Goal: Task Accomplishment & Management: Complete application form

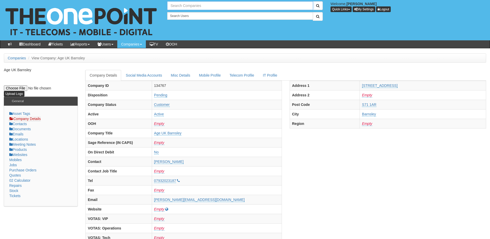
click at [185, 6] on input "text" at bounding box center [240, 5] width 146 height 9
click at [192, 13] on link "TDR Training" at bounding box center [240, 14] width 145 height 7
type input "TDR Training"
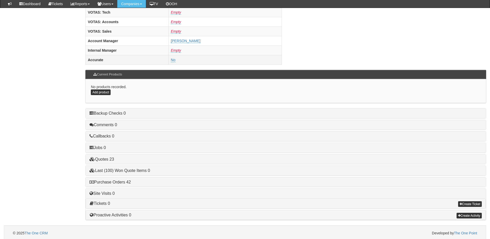
scroll to position [214, 0]
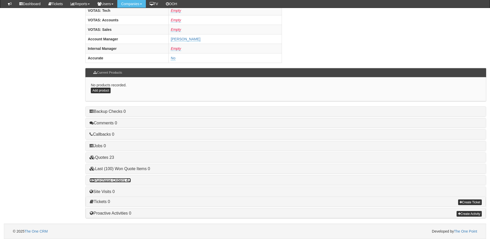
click at [125, 180] on link "Purchase Orders 42" at bounding box center [110, 180] width 41 height 4
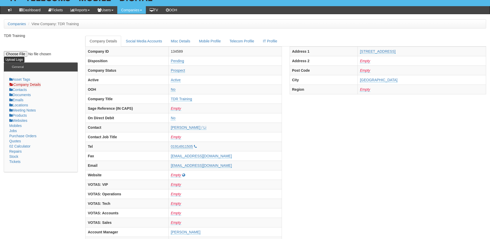
scroll to position [0, 0]
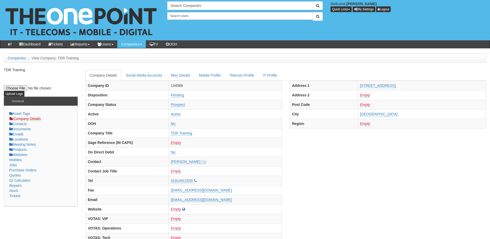
click at [185, 1] on div "Search Companies Welcome, James Kaye Quick Links Add Appointment Appointments A…" at bounding box center [245, 20] width 498 height 40
click at [184, 4] on input "text" at bounding box center [240, 5] width 146 height 9
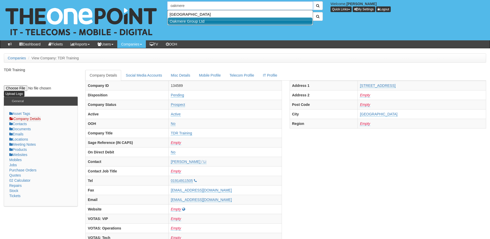
click at [184, 23] on link "Oakmere Group Ltd" at bounding box center [240, 20] width 145 height 7
type input "Oakmere Group Ltd"
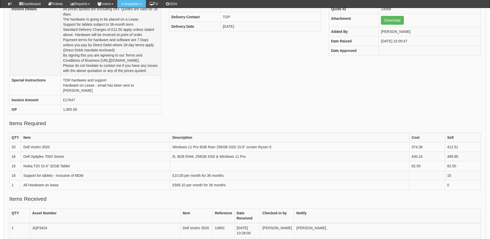
scroll to position [103, 0]
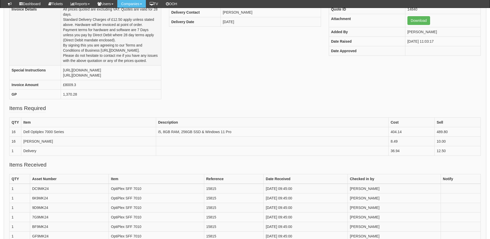
scroll to position [103, 0]
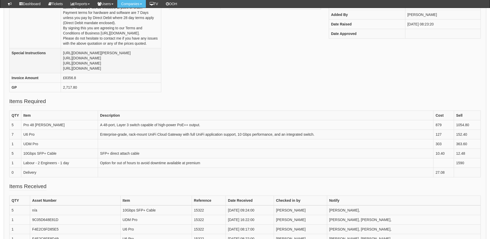
scroll to position [129, 0]
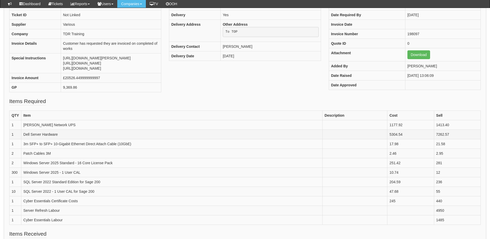
scroll to position [77, 0]
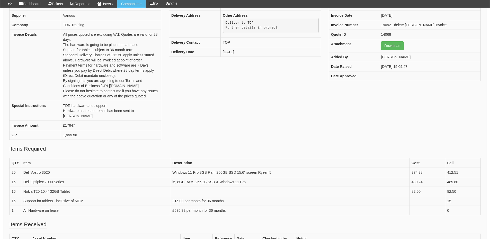
scroll to position [77, 0]
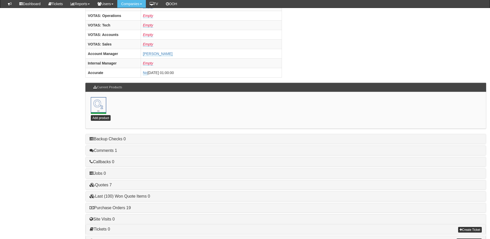
scroll to position [227, 0]
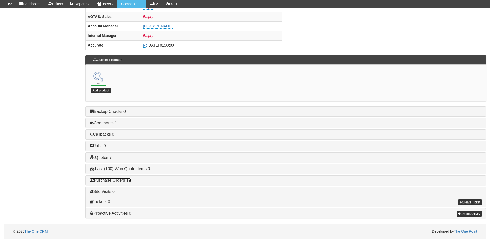
click at [123, 180] on link "Purchase Orders 19" at bounding box center [110, 180] width 41 height 4
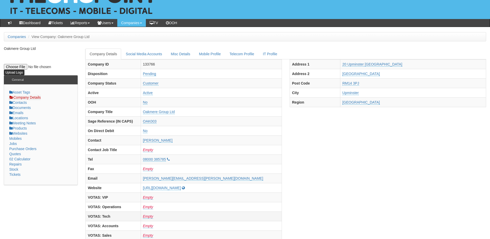
scroll to position [0, 0]
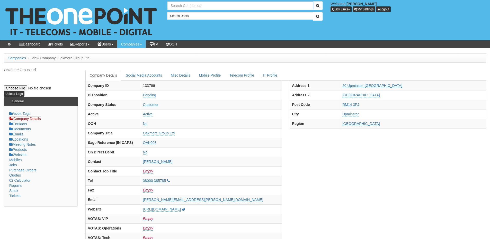
click at [193, 9] on input "text" at bounding box center [240, 5] width 146 height 9
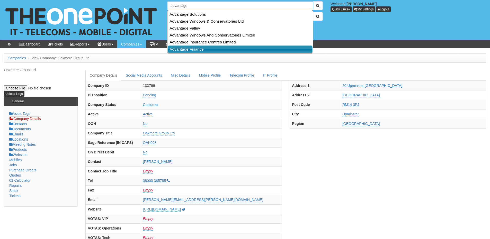
click at [193, 50] on link "Advantage Finance" at bounding box center [240, 49] width 145 height 7
type input "Advantage Finance"
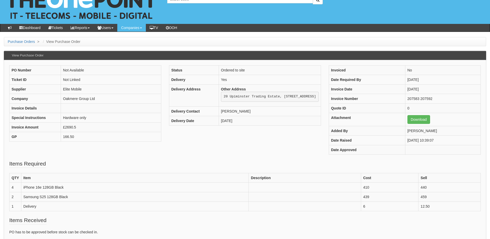
scroll to position [26, 0]
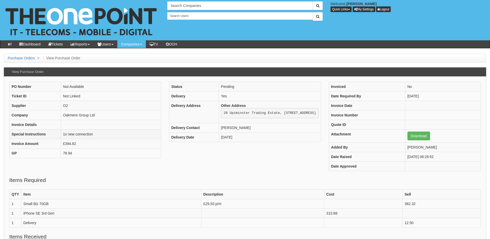
scroll to position [26, 0]
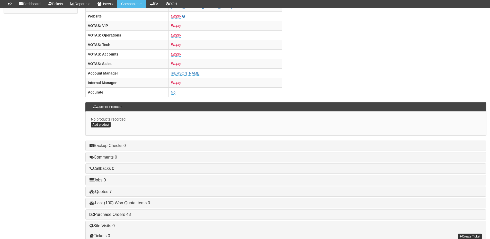
scroll to position [214, 0]
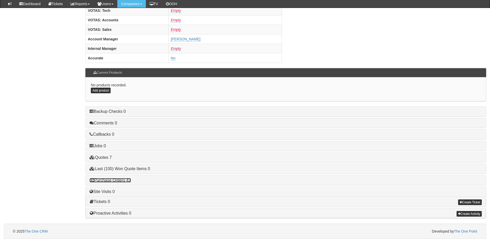
click at [120, 181] on link "Purchase Orders 43" at bounding box center [110, 180] width 41 height 4
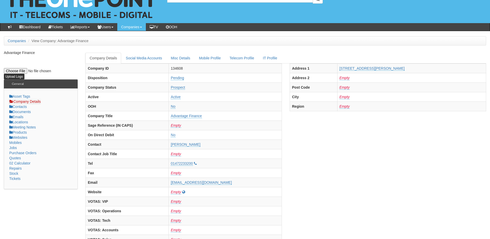
scroll to position [0, 0]
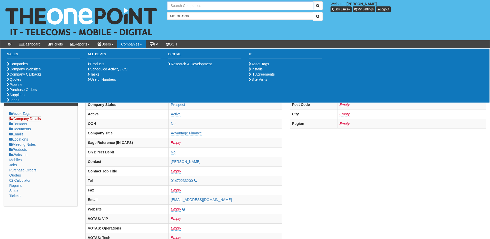
click at [180, 7] on input "text" at bounding box center [240, 5] width 146 height 9
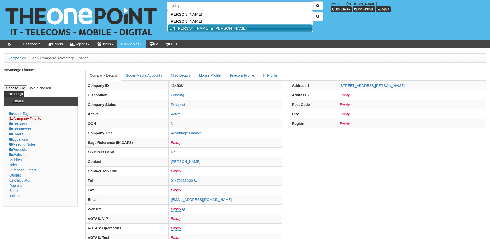
click at [183, 28] on link "Drs Reddy & Nunn" at bounding box center [240, 27] width 145 height 7
type input "Drs Reddy & Nunn"
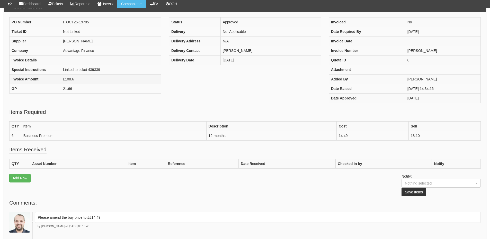
scroll to position [51, 0]
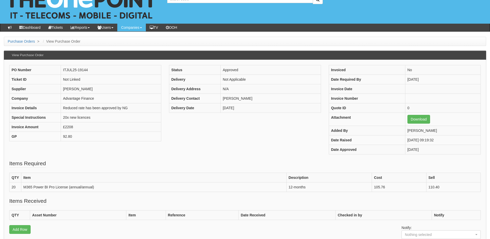
scroll to position [26, 0]
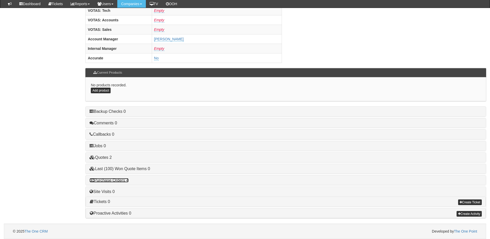
click at [119, 182] on link "Purchase Orders 4" at bounding box center [109, 180] width 39 height 4
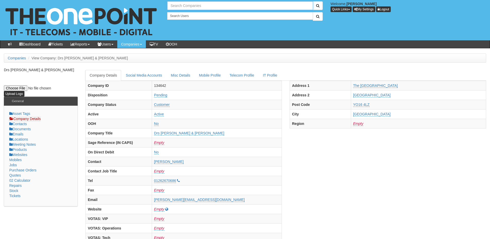
click at [184, 7] on input "text" at bounding box center [240, 5] width 146 height 9
click at [184, 16] on link "Age UK Barnsley" at bounding box center [240, 14] width 145 height 7
type input "Age UK Barnsley"
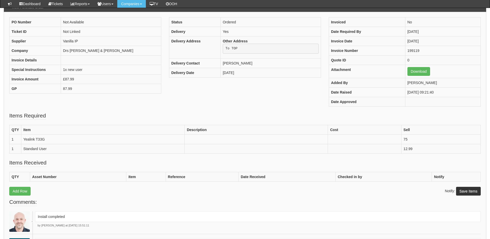
scroll to position [51, 0]
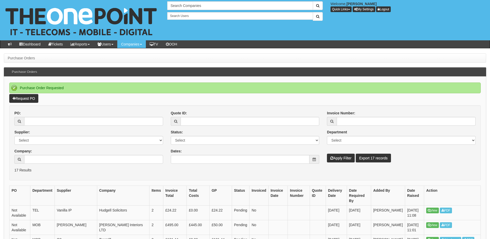
scroll to position [26, 0]
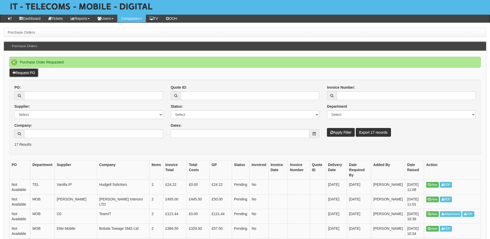
click at [32, 74] on link "Request PO" at bounding box center [23, 72] width 29 height 9
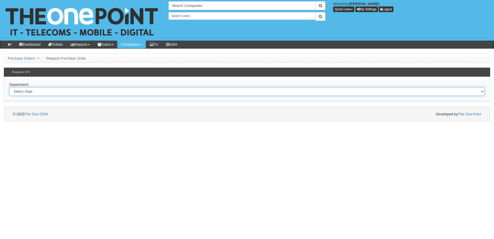
click at [121, 92] on select "Select Dept Digital Internal IT Mobiles Marketing Telecoms" at bounding box center [246, 91] width 475 height 9
select select "?pipeID=&dept=IT"
click at [9, 87] on select "Select Dept Digital Internal IT Mobiles Marketing Telecoms" at bounding box center [246, 91] width 475 height 9
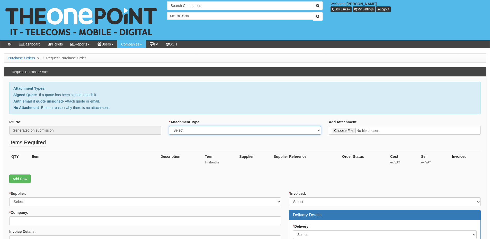
click at [193, 131] on select "Select Signed Quote Auth email with quote if unsigned No Attachment" at bounding box center [245, 130] width 152 height 9
select select "Signed Quote"
click at [169, 126] on select "Select Signed Quote Auth email with quote if unsigned No Attachment" at bounding box center [245, 130] width 152 height 9
type input "C:\fakepath\Age UK Barnsley - Access Laptop .pdf"
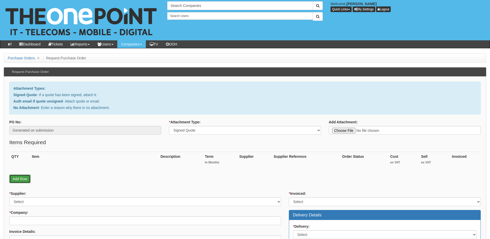
click at [17, 175] on link "Add Row" at bounding box center [19, 179] width 21 height 9
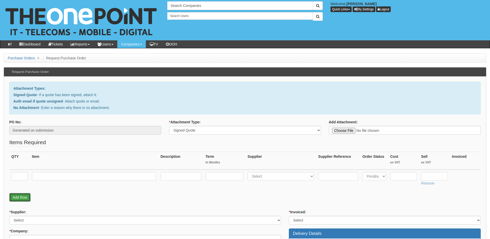
click at [19, 196] on link "Add Row" at bounding box center [19, 197] width 21 height 9
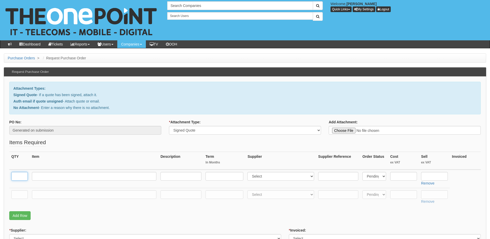
click at [16, 177] on input "text" at bounding box center [19, 176] width 16 height 9
type input "1"
click at [16, 198] on input "text" at bounding box center [19, 194] width 16 height 9
type input "1"
click at [49, 197] on input "text" at bounding box center [94, 194] width 124 height 9
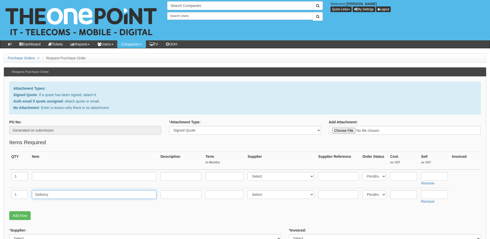
type input "Delivery"
click at [434, 195] on input "text" at bounding box center [434, 194] width 27 height 9
type input "12.50"
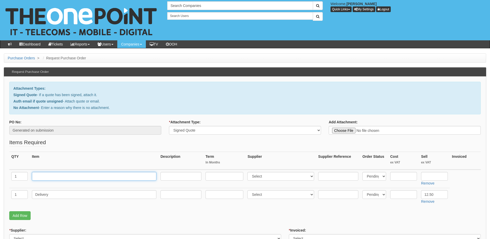
click at [72, 177] on input "text" at bounding box center [94, 176] width 124 height 9
paste input "Lenovo V15 i5 13420H 16GB 15.6" FHD 512GB SSD Win 11 Pro"
type input "Lenovo V15 i5 13420H 16GB 15.6" FHD 512GB SSD Win 11 Pro"
click at [271, 178] on select "Select 123 REG.co.uk 1Password 3 4Gon AA Jones Electric Ltd Abzorb Access Group…" at bounding box center [280, 176] width 67 height 9
select select "87"
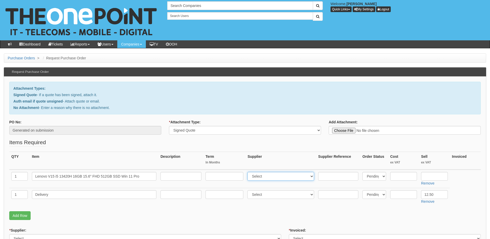
click at [249, 172] on select "Select 123 REG.co.uk 1Password 3 4Gon AA Jones Electric Ltd Abzorb Access Group…" at bounding box center [280, 176] width 67 height 9
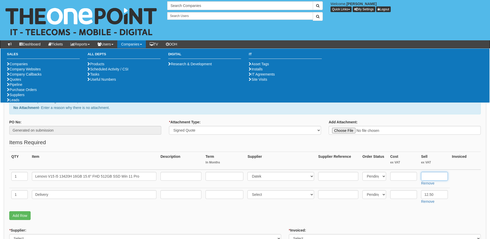
click at [441, 177] on input "text" at bounding box center [434, 176] width 27 height 9
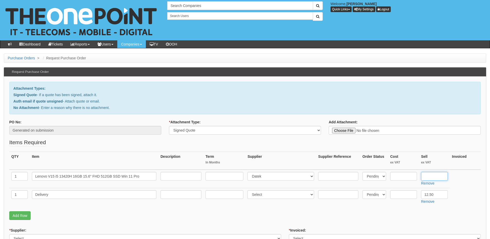
paste input "521.94"
type input "521.94"
click at [407, 181] on input "text" at bounding box center [403, 176] width 27 height 9
click at [332, 175] on input "text" at bounding box center [338, 176] width 40 height 9
paste input "83A1009XUK"
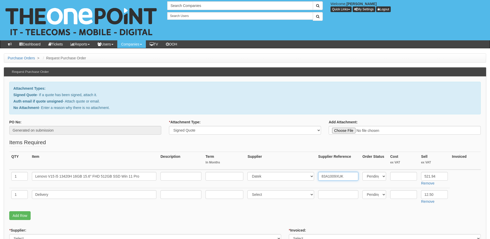
type input "83A1009XUK"
click at [403, 176] on input "text" at bounding box center [403, 176] width 27 height 9
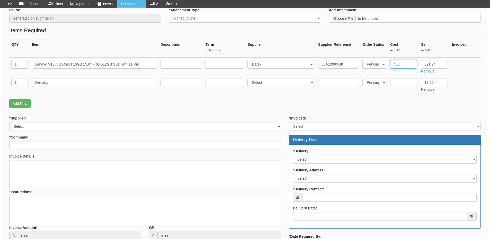
scroll to position [103, 0]
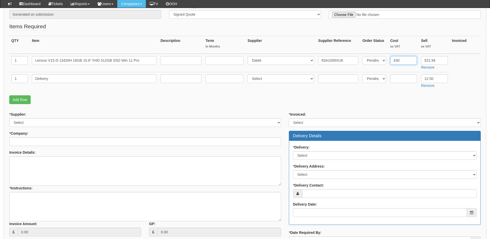
type input "430"
click at [55, 122] on select "Select 123 REG.co.uk 1Password 3 4Gon AA Jones Electric Ltd Abzorb Access Group…" at bounding box center [145, 122] width 272 height 9
select select "87"
click at [9, 118] on select "Select 123 REG.co.uk 1Password 3 4Gon AA Jones Electric Ltd Abzorb Access Group…" at bounding box center [145, 122] width 272 height 9
click at [47, 141] on input "* Company:" at bounding box center [145, 141] width 272 height 9
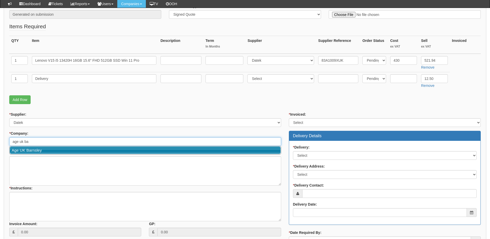
click at [43, 151] on link "Age UK Barnsley" at bounding box center [145, 150] width 271 height 7
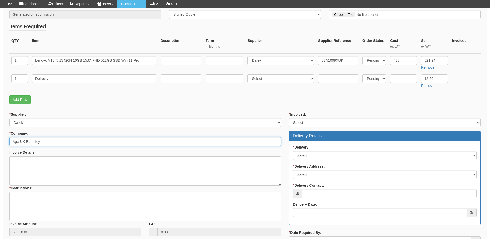
type input "Age UK Barnsley"
click at [310, 120] on select "Select Yes No N/A STB (part of order)" at bounding box center [385, 122] width 192 height 9
select select "2"
click at [289, 118] on select "Select Yes No N/A STB (part of order)" at bounding box center [385, 122] width 192 height 9
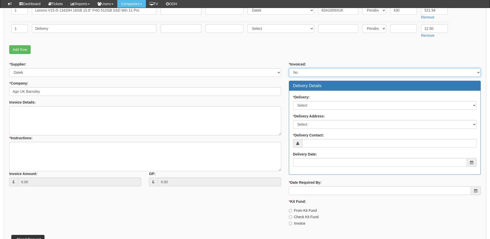
scroll to position [154, 0]
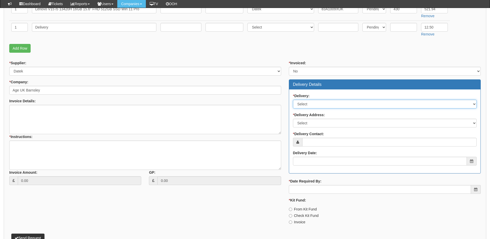
click at [320, 105] on select "Select No Not Applicable Yes" at bounding box center [385, 104] width 184 height 9
select select "1"
click at [293, 100] on select "Select No Not Applicable Yes" at bounding box center [385, 104] width 184 height 9
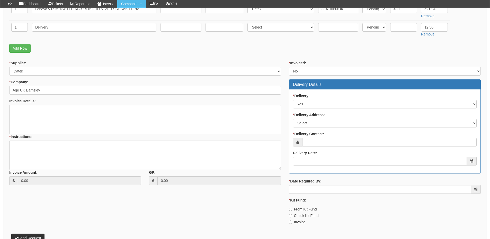
click at [318, 128] on div "* Delivery: Select No Not Applicable Yes * Delivery Address: Select Not Applica…" at bounding box center [384, 132] width 191 height 84
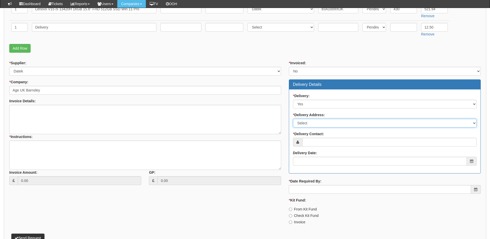
click at [316, 124] on select "Select Not Applicable Main Address - S71 1AR Other" at bounding box center [385, 123] width 184 height 9
select select "other"
click at [293, 119] on select "Select Not Applicable Main Address - S71 1AR Other" at bounding box center [385, 123] width 184 height 9
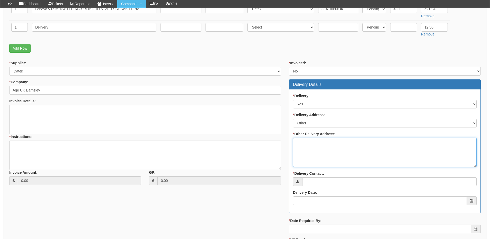
click at [312, 151] on textarea "* Other Delivery Address:" at bounding box center [385, 152] width 184 height 29
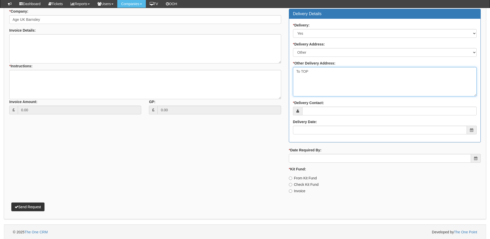
scroll to position [226, 0]
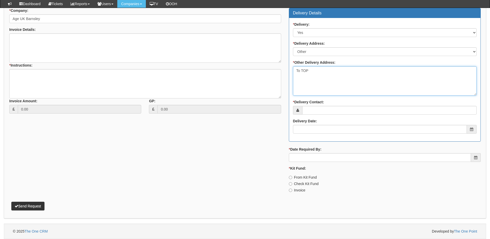
type textarea "To TOP"
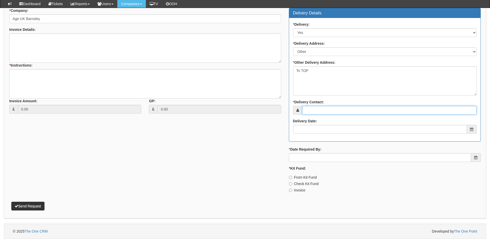
click at [316, 110] on input "* Delivery Contact:" at bounding box center [389, 110] width 174 height 9
click at [327, 113] on input "* Delivery Contact:" at bounding box center [389, 110] width 174 height 9
paste input "Emily Hall"
type input "Emily Hall"
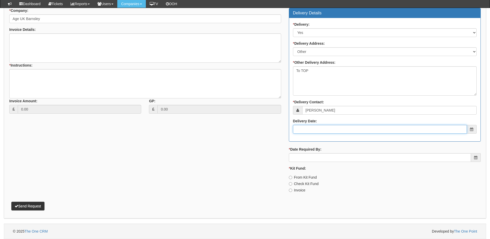
click at [316, 131] on input "Delivery Date:" at bounding box center [380, 129] width 174 height 9
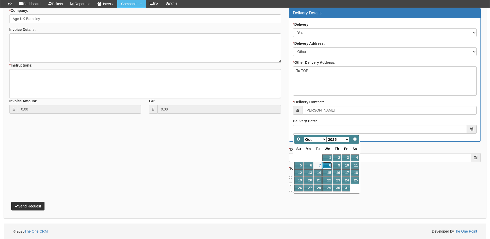
click at [328, 164] on link "8" at bounding box center [327, 165] width 10 height 7
type input "[DATE]"
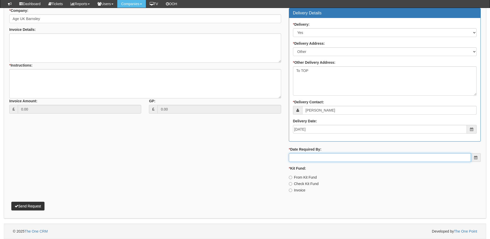
click at [324, 155] on input "* Date Required By:" at bounding box center [380, 157] width 182 height 9
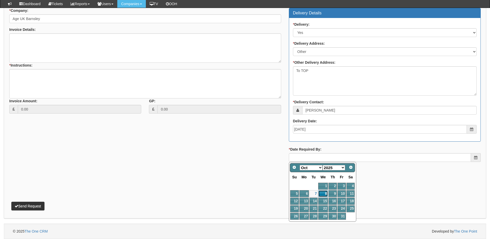
click at [324, 194] on link "8" at bounding box center [323, 193] width 10 height 7
type input "[DATE]"
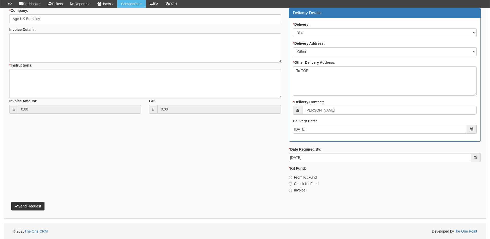
click at [297, 190] on label "Invoice" at bounding box center [297, 190] width 16 height 5
click at [292, 190] on input "Invoice" at bounding box center [290, 190] width 3 height 3
radio input "true"
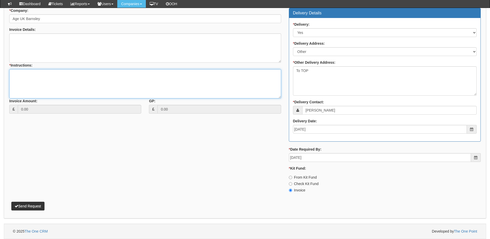
click at [46, 82] on textarea "* Instructions:" at bounding box center [145, 83] width 272 height 29
type textarea "1x new laptop"
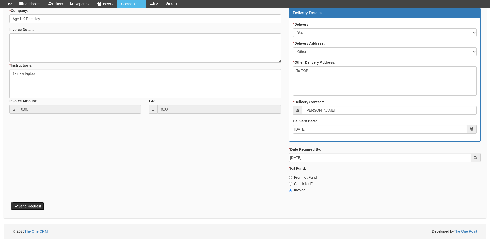
click at [38, 204] on button "Send Request" at bounding box center [27, 206] width 33 height 9
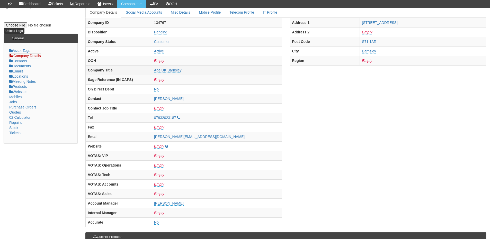
scroll to position [51, 0]
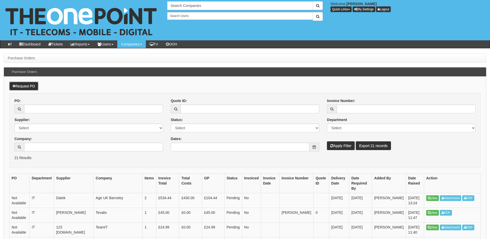
click at [33, 85] on link "Request PO" at bounding box center [23, 86] width 29 height 9
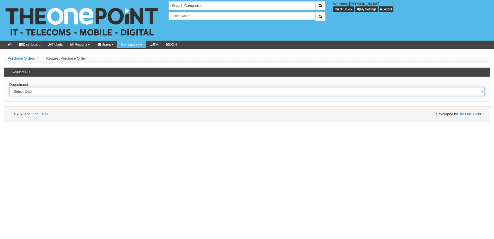
click at [93, 92] on select "Select Dept Digital Internal IT Mobiles Marketing Telecoms" at bounding box center [246, 91] width 475 height 9
select select "?pipeID=&dept=MOB"
click at [9, 87] on select "Select Dept Digital Internal IT Mobiles Marketing Telecoms" at bounding box center [246, 91] width 475 height 9
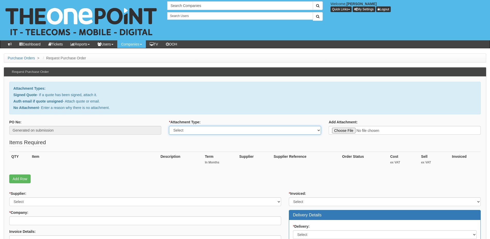
click at [184, 133] on select "Select Signed Quote Auth email with quote if unsigned No Attachment" at bounding box center [245, 130] width 152 height 9
select select "Signed Quote"
click at [169, 126] on select "Select Signed Quote Auth email with quote if unsigned No Attachment" at bounding box center [245, 130] width 152 height 9
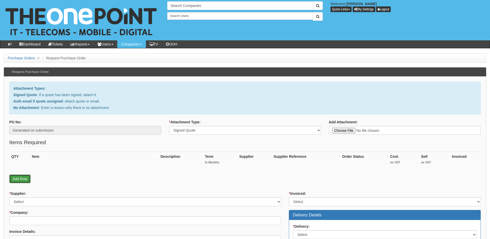
click at [27, 179] on link "Add Row" at bounding box center [19, 179] width 21 height 9
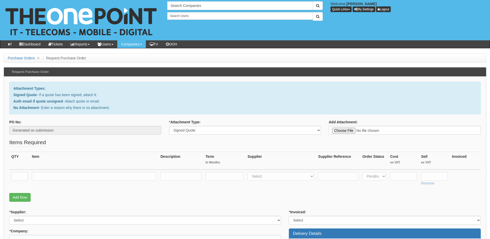
click at [24, 198] on link "Add Row" at bounding box center [19, 197] width 21 height 9
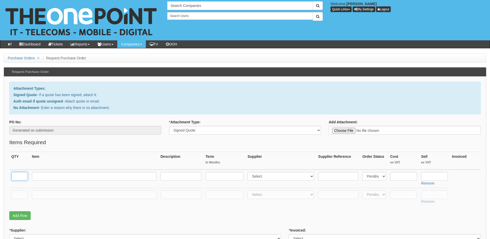
click at [20, 176] on input "text" at bounding box center [19, 176] width 16 height 9
type input "50"
click at [19, 190] on td at bounding box center [19, 197] width 21 height 18
click at [19, 193] on input "text" at bounding box center [19, 194] width 16 height 9
type input "1"
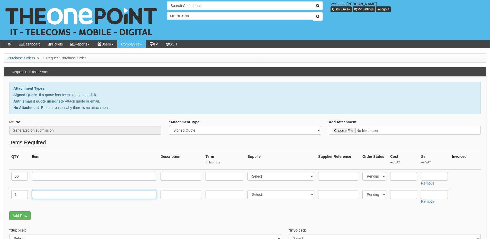
click at [50, 197] on input "text" at bounding box center [94, 194] width 124 height 9
type input "Delivery"
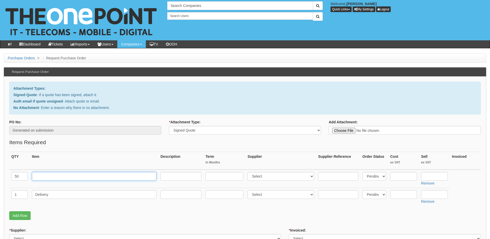
click at [43, 177] on input "text" at bounding box center [94, 176] width 124 height 9
paste input "Motorola G55 5G"
type input "Motorola G55 5G"
click at [432, 174] on input "text" at bounding box center [434, 176] width 27 height 9
type input "148"
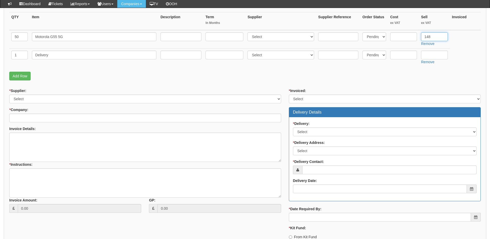
scroll to position [129, 0]
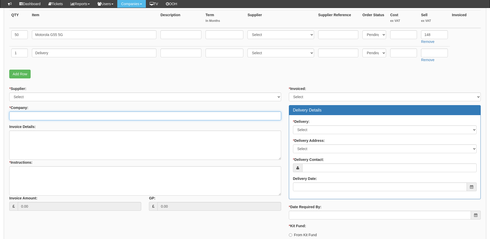
click at [47, 118] on input "* Company:" at bounding box center [145, 116] width 272 height 9
type input "chcp"
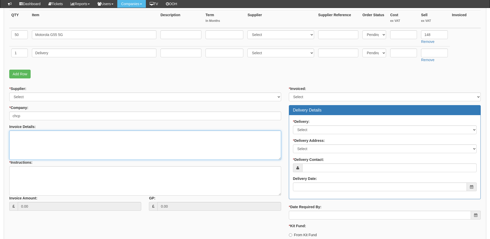
click at [36, 131] on textarea "Invoice Details:" at bounding box center [145, 145] width 272 height 29
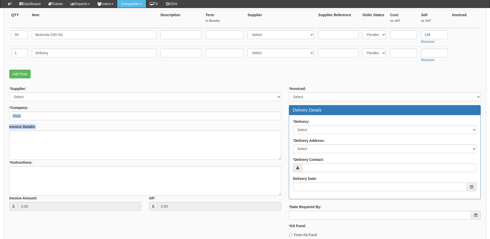
drag, startPoint x: 22, startPoint y: 119, endPoint x: -6, endPoint y: 116, distance: 29.0
click at [0, 116] on html "× Send Email × Add Appointment × Create Ticket × Create Proactive Activity × Ad…" at bounding box center [245, 83] width 490 height 425
click at [27, 117] on input "chcp" at bounding box center [145, 116] width 272 height 9
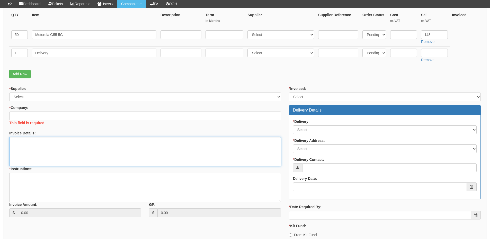
click at [42, 147] on textarea "Invoice Details:" at bounding box center [145, 151] width 272 height 29
paste textarea "5NXP400099929"
type textarea "Please use PO 5NXP400099929"
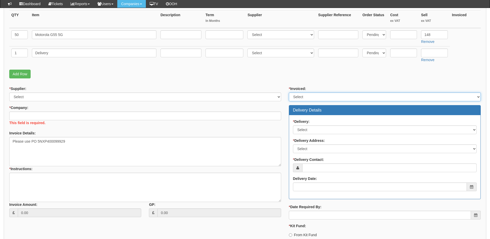
click at [301, 101] on select "Select Yes No N/A STB (part of order)" at bounding box center [385, 97] width 192 height 9
select select "2"
click at [289, 93] on select "Select Yes No N/A STB (part of order)" at bounding box center [385, 97] width 192 height 9
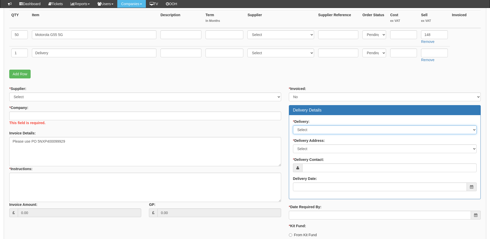
click at [308, 132] on select "Select No Not Applicable Yes" at bounding box center [385, 130] width 184 height 9
select select "1"
click at [293, 126] on select "Select No Not Applicable Yes" at bounding box center [385, 130] width 184 height 9
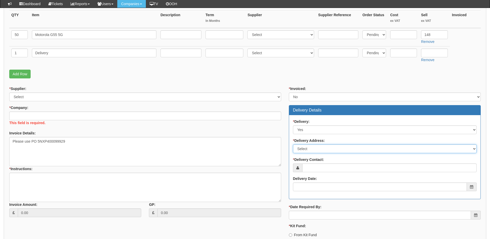
click at [308, 147] on select "Select Not Applicable Other" at bounding box center [385, 149] width 184 height 9
select select "other"
click at [293, 145] on select "Select Not Applicable Other" at bounding box center [385, 149] width 184 height 9
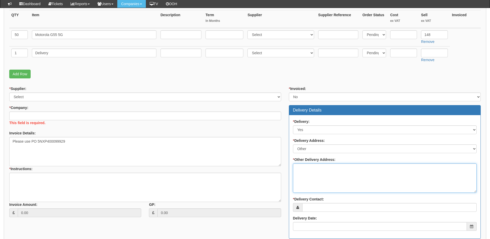
click at [309, 171] on textarea "* Other Delivery Address:" at bounding box center [385, 178] width 184 height 29
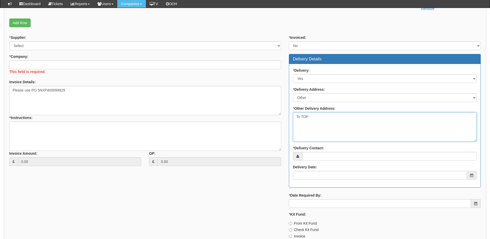
scroll to position [180, 0]
type textarea "To TOP"
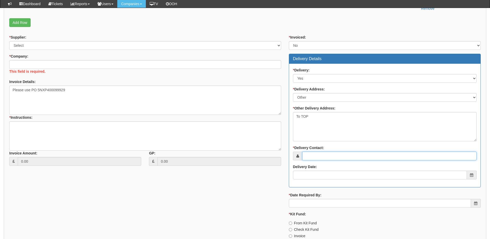
click at [314, 158] on input "* Delivery Contact:" at bounding box center [389, 156] width 174 height 9
type input "Stuart Cook"
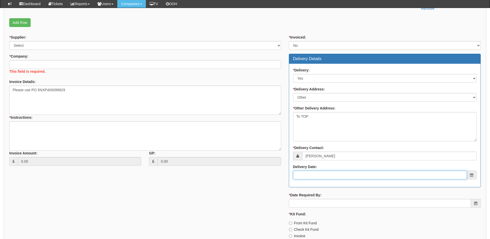
click at [333, 176] on input "Delivery Date:" at bounding box center [380, 175] width 174 height 9
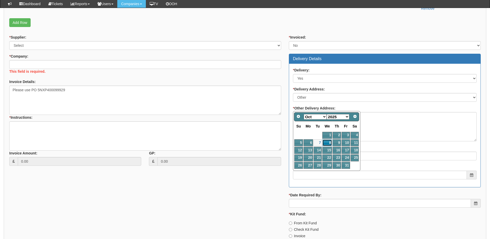
click at [328, 143] on link "8" at bounding box center [327, 142] width 10 height 7
type input "2025-10-08"
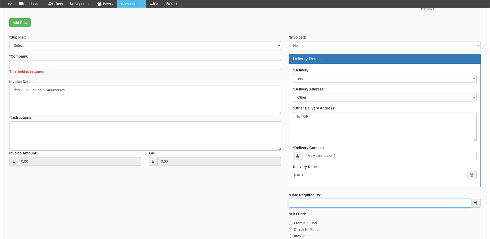
click at [312, 203] on input "* Date Required By:" at bounding box center [380, 203] width 182 height 9
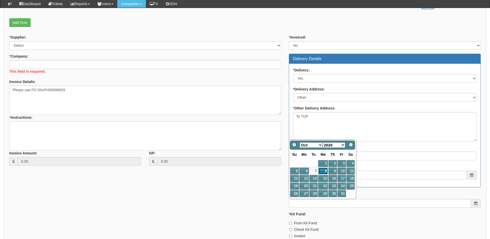
click at [324, 171] on link "8" at bounding box center [323, 171] width 10 height 7
type input "2025-10-08"
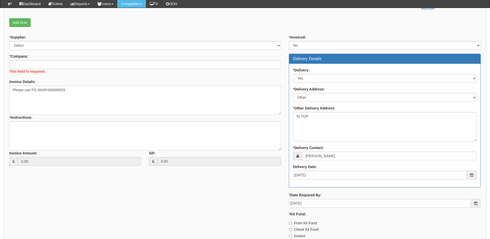
click at [300, 224] on label "From Kit Fund" at bounding box center [303, 223] width 28 height 5
click at [292, 224] on input "From Kit Fund" at bounding box center [290, 223] width 3 height 3
radio input "true"
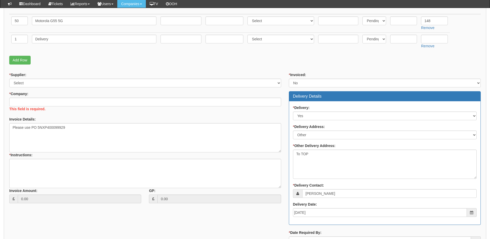
scroll to position [103, 0]
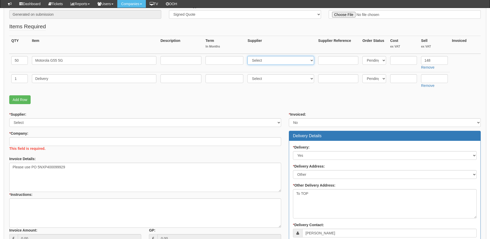
click at [258, 59] on select "Select 123 REG.co.uk 1Password 3 4Gon AA Jones Electric Ltd Abzorb Access Group…" at bounding box center [280, 60] width 67 height 9
click at [249, 56] on select "Select 123 REG.co.uk 1Password 3 4Gon AA Jones Electric Ltd Abzorb Access Group…" at bounding box center [280, 60] width 67 height 9
click at [255, 61] on select "Select 123 REG.co.uk 1Password 3 4Gon AA Jones Electric Ltd Abzorb Access Group…" at bounding box center [280, 60] width 67 height 9
select select "251"
click at [249, 56] on select "Select 123 REG.co.uk 1Password 3 4Gon AA Jones Electric Ltd Abzorb Access Group…" at bounding box center [280, 60] width 67 height 9
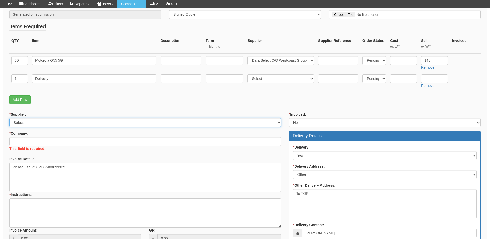
click at [66, 121] on select "Select 123 REG.co.uk 1Password 3 4Gon AA Jones Electric Ltd Abzorb Access Group…" at bounding box center [145, 122] width 272 height 9
select select "251"
click at [9, 118] on select "Select 123 REG.co.uk 1Password 3 4Gon AA Jones Electric Ltd Abzorb Access Group…" at bounding box center [145, 122] width 272 height 9
click at [37, 141] on input "* Company:" at bounding box center [145, 141] width 272 height 9
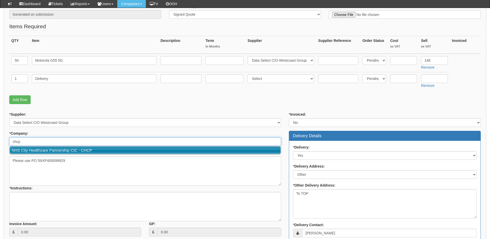
click at [40, 149] on link "NHS City Healthcare Partnership CIC - CHCP" at bounding box center [145, 150] width 271 height 7
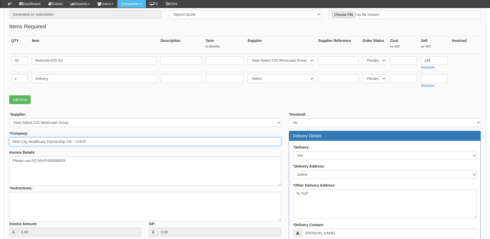
type input "NHS City Healthcare Partnership CIC - CHCP"
click at [396, 60] on input "text" at bounding box center [403, 60] width 27 height 9
paste input "137.63"
click at [393, 61] on input "137.63" at bounding box center [403, 60] width 27 height 9
type input "137.63"
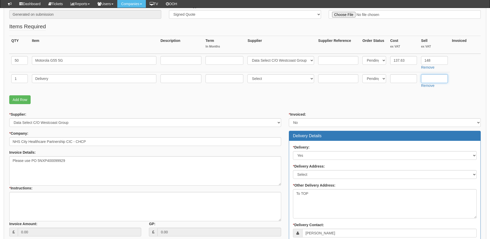
click at [429, 78] on input "text" at bounding box center [434, 78] width 27 height 9
type input "12.50"
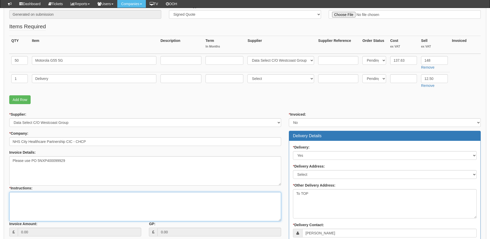
click at [70, 201] on textarea "* Instructions:" at bounding box center [145, 206] width 272 height 29
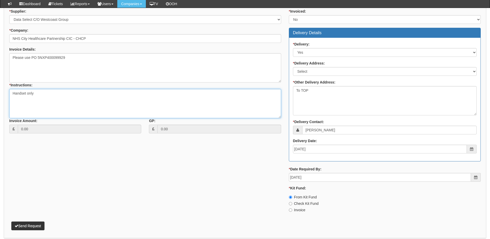
scroll to position [226, 0]
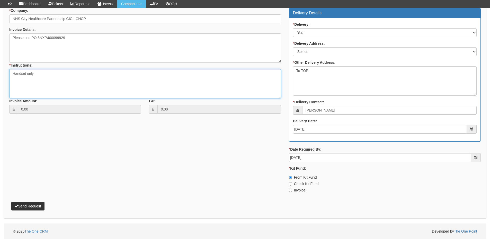
type textarea "Handset only"
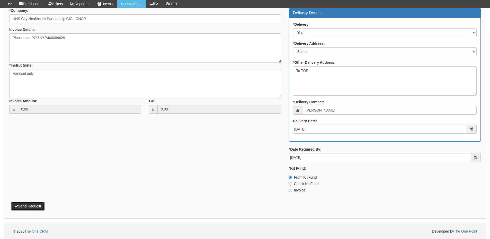
click at [25, 206] on button "Send Request" at bounding box center [27, 206] width 33 height 9
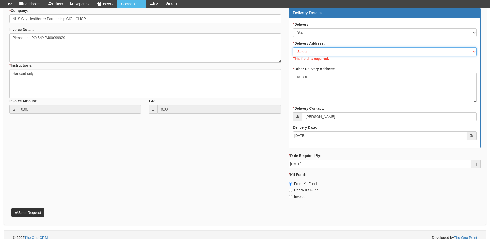
click at [301, 53] on select "Select Not Applicable Main Address - HU3 4AE Other" at bounding box center [385, 51] width 184 height 9
select select "other"
click at [293, 47] on select "Select Not Applicable Main Address - HU3 4AE Other" at bounding box center [385, 51] width 184 height 9
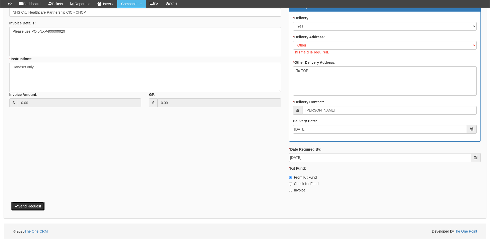
click at [40, 207] on button "Send Request" at bounding box center [27, 206] width 33 height 9
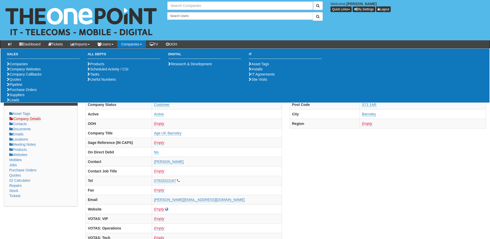
click at [190, 5] on input "text" at bounding box center [240, 5] width 146 height 9
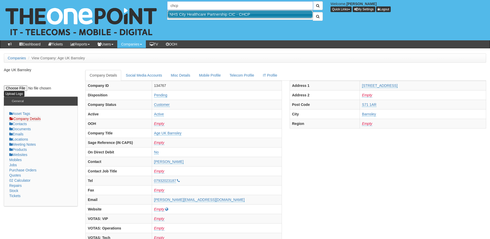
click at [189, 14] on link "NHS City Healthcare Partnership CIC - CHCP" at bounding box center [240, 14] width 145 height 7
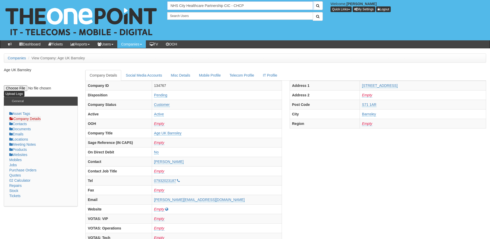
type input "NHS City Healthcare Partnership CIC - CHCP"
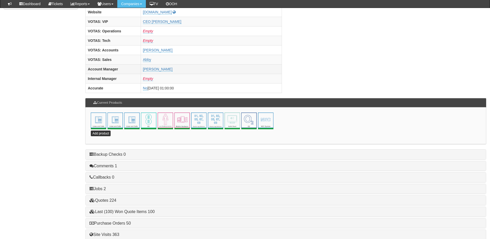
scroll to position [227, 0]
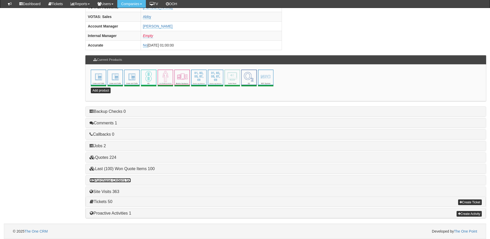
click at [123, 180] on link "Purchase Orders 50" at bounding box center [110, 180] width 41 height 4
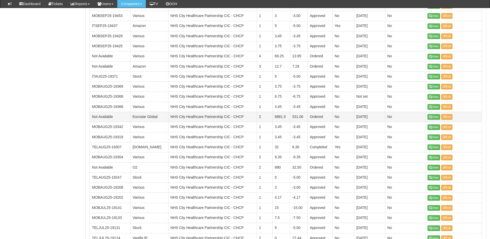
scroll to position [577, 0]
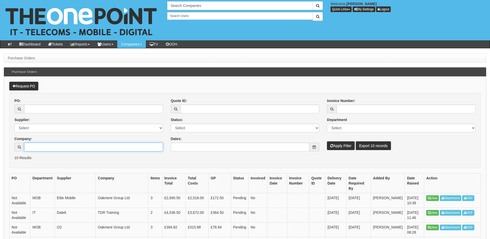
click at [40, 145] on input "Company:" at bounding box center [93, 147] width 139 height 9
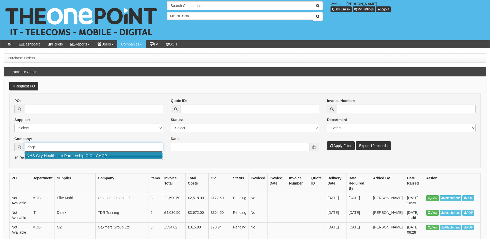
click at [48, 157] on link "NHS City Healthcare Partnership CIC - CHCP" at bounding box center [94, 155] width 138 height 7
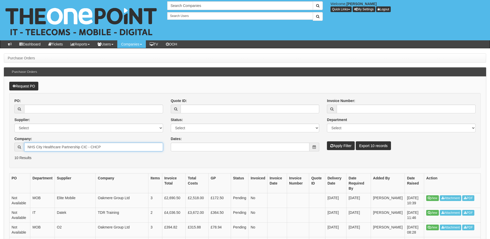
type input "NHS City Healthcare Partnership CIC - CHCP"
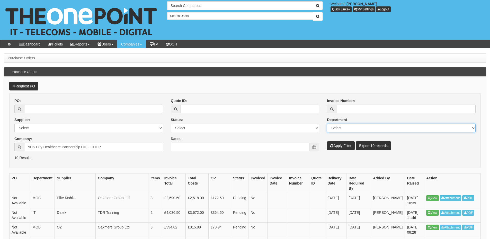
drag, startPoint x: 346, startPoint y: 127, endPoint x: 346, endPoint y: 131, distance: 4.4
click at [346, 127] on select "Select Mobiles IT Telecoms Marketing Digital Internal" at bounding box center [401, 128] width 149 height 9
select select "MOB"
click at [327, 124] on select "Select Mobiles IT Telecoms Marketing Digital Internal" at bounding box center [401, 128] width 149 height 9
click at [340, 144] on button "Apply Filter" at bounding box center [341, 145] width 28 height 9
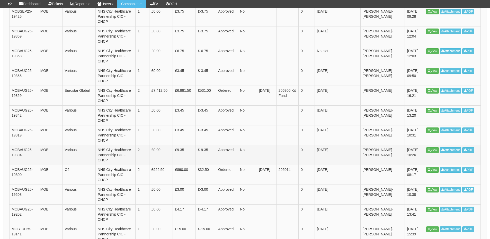
scroll to position [360, 0]
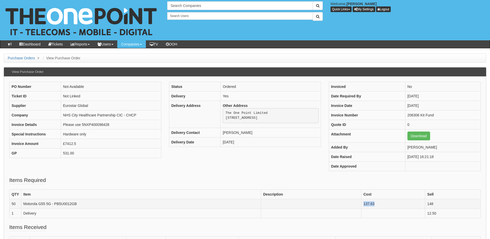
drag, startPoint x: 382, startPoint y: 203, endPoint x: 361, endPoint y: 205, distance: 21.1
click at [361, 205] on tr "50 Motorola G55 5G - PB5U0012GB 137.63 148" at bounding box center [245, 204] width 471 height 10
copy tr "137.63"
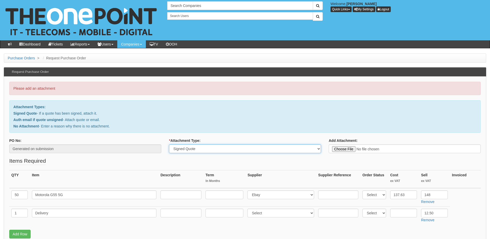
click at [192, 149] on select "Select Signed Quote Auth email with quote if unsigned No Attachment" at bounding box center [245, 149] width 152 height 9
select select "Auth email if quote unsigned"
click at [169, 145] on select "Select Signed Quote Auth email with quote if unsigned No Attachment" at bounding box center [245, 149] width 152 height 9
type input "C:\fakepath\Re_ Mobile Handsets (1).msg"
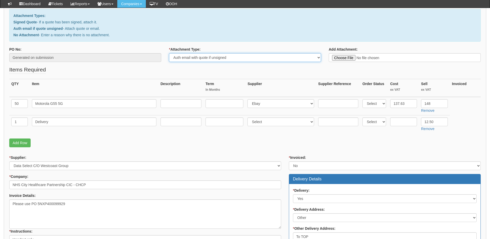
scroll to position [77, 0]
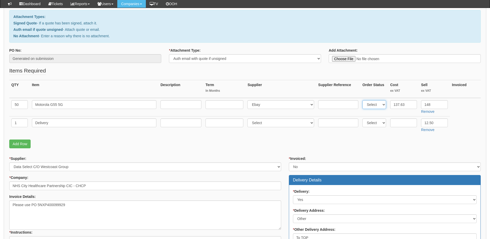
drag, startPoint x: 370, startPoint y: 105, endPoint x: 370, endPoint y: 109, distance: 3.9
click at [370, 105] on select "Select Back Order Delivered N/A Ordered Pending" at bounding box center [374, 104] width 24 height 9
select select "4"
click at [362, 100] on select "Select Back Order Delivered N/A Ordered Pending" at bounding box center [374, 104] width 24 height 9
click at [368, 124] on select "Select Back Order Delivered N/A Ordered Pending" at bounding box center [374, 123] width 24 height 9
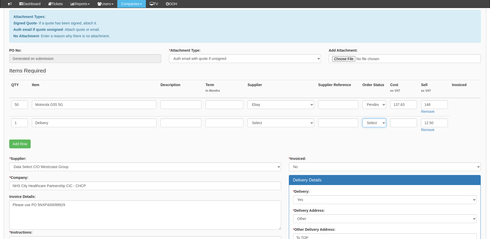
select select "4"
click at [362, 119] on select "Select Back Order Delivered N/A Ordered Pending" at bounding box center [374, 123] width 24 height 9
click at [285, 104] on select "Select 123 [DOMAIN_NAME] 1Password 3 4Gon [PERSON_NAME] Electric Ltd Abzorb Acc…" at bounding box center [280, 104] width 67 height 9
select select "251"
click at [249, 100] on select "Select 123 [DOMAIN_NAME] 1Password 3 4Gon [PERSON_NAME] Electric Ltd Abzorb Acc…" at bounding box center [280, 104] width 67 height 9
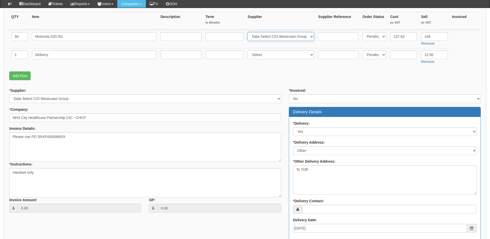
scroll to position [154, 0]
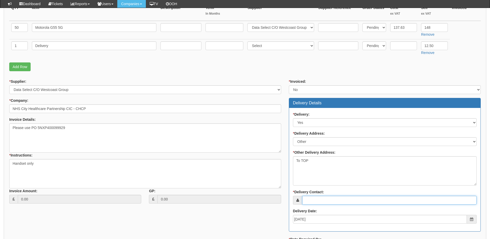
click at [310, 200] on input "* Delivery Contact:" at bounding box center [389, 200] width 174 height 9
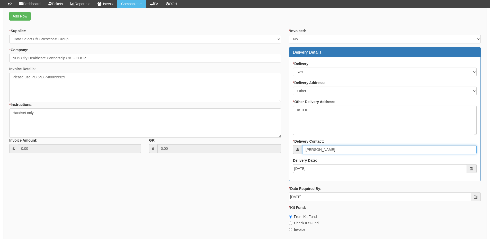
scroll to position [244, 0]
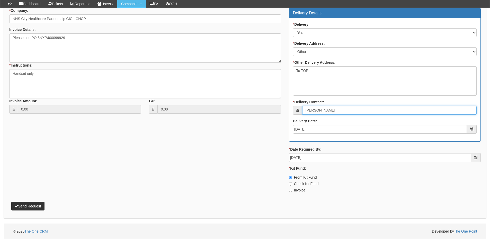
type input "Stuart Cook"
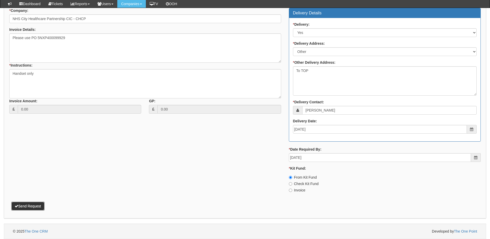
click at [41, 203] on button "Send Request" at bounding box center [27, 206] width 33 height 9
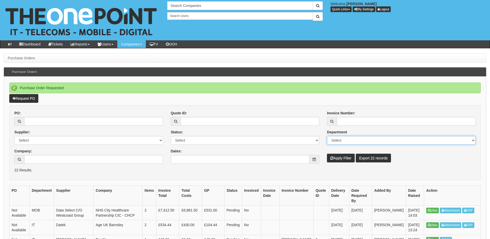
drag, startPoint x: 429, startPoint y: 204, endPoint x: 377, endPoint y: 137, distance: 84.7
click at [377, 137] on select "Select Mobiles IT Telecoms Marketing Digital Internal" at bounding box center [401, 140] width 149 height 9
drag, startPoint x: 472, startPoint y: 195, endPoint x: 469, endPoint y: 194, distance: 3.5
click at [472, 195] on th "Action" at bounding box center [452, 196] width 57 height 20
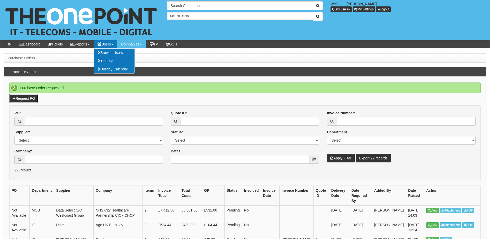
click at [25, 98] on link "Request PO" at bounding box center [23, 98] width 29 height 9
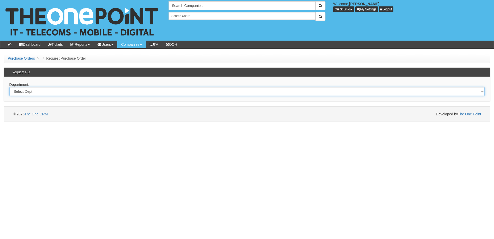
click at [57, 89] on select "Select Dept Digital Internal IT Mobiles Marketing Telecoms" at bounding box center [246, 91] width 475 height 9
select select "?pipeID=&dept=IT"
click at [9, 87] on select "Select Dept Digital Internal IT Mobiles Marketing Telecoms" at bounding box center [246, 91] width 475 height 9
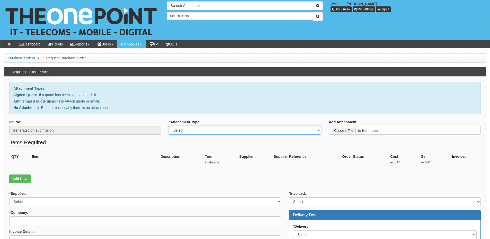
click at [218, 127] on select "Select Signed Quote Auth email with quote if unsigned No Attachment" at bounding box center [245, 130] width 152 height 9
select select "Auth email if quote unsigned"
click at [169, 126] on select "Select Signed Quote Auth email with quote if unsigned No Attachment" at bounding box center [245, 130] width 152 height 9
type input "C:\fakepath\Fw_ Microsoft M365 (1).msg"
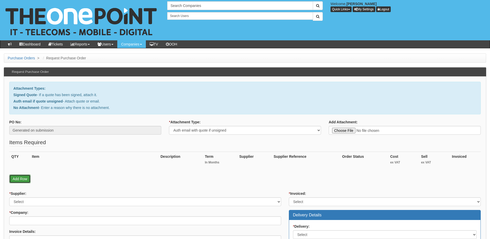
click at [27, 182] on link "Add Row" at bounding box center [19, 179] width 21 height 9
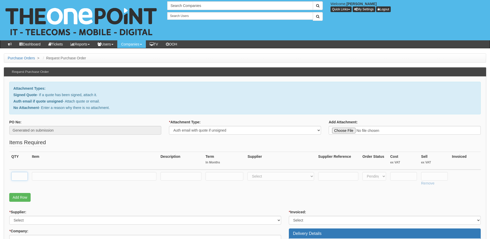
click at [13, 176] on input "text" at bounding box center [19, 176] width 16 height 9
type input "2"
click at [53, 174] on input "text" at bounding box center [94, 176] width 124 height 9
click at [106, 175] on input "Business Standard Licences" at bounding box center [94, 176] width 124 height 9
paste input "Exchange Plan 1"
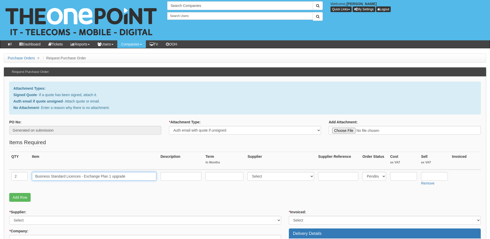
type input "Business Standard Licences - Exchange Plan 1 upgrade"
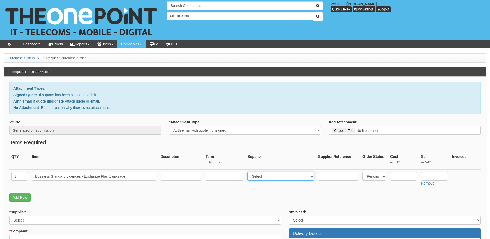
click at [258, 176] on select "Select 123 [DOMAIN_NAME] 1Password 3 4Gon [PERSON_NAME] Electric Ltd Abzorb Acc…" at bounding box center [280, 176] width 67 height 9
select select "291"
click at [249, 172] on select "Select 123 [DOMAIN_NAME] 1Password 3 4Gon [PERSON_NAME] Electric Ltd Abzorb Acc…" at bounding box center [280, 176] width 67 height 9
click at [433, 175] on input "text" at bounding box center [434, 176] width 27 height 9
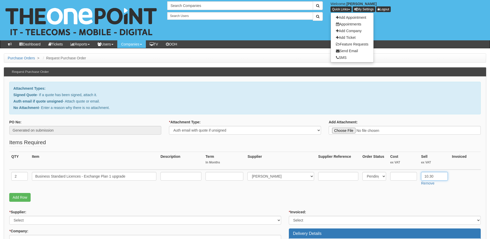
type input "10.30"
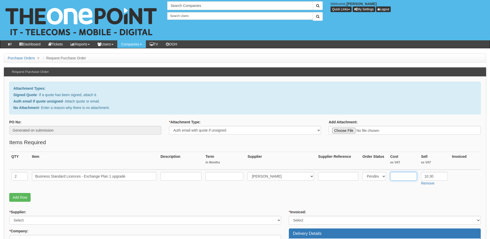
click at [399, 175] on input "text" at bounding box center [403, 176] width 27 height 9
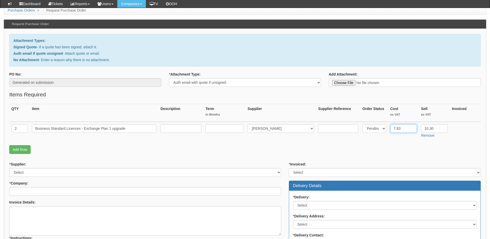
scroll to position [77, 0]
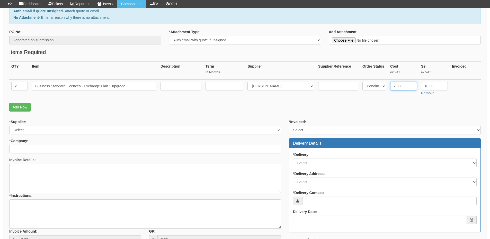
type input "7.83"
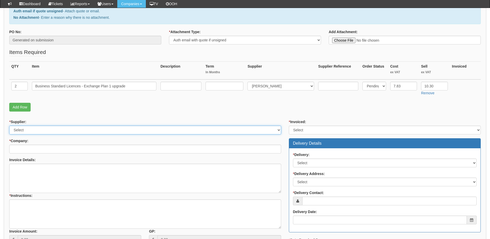
click at [54, 133] on select "Select 123 REG.co.uk 1Password 3 4Gon AA Jones Electric Ltd Abzorb Access Group…" at bounding box center [145, 130] width 272 height 9
select select "291"
click at [9, 126] on select "Select 123 REG.co.uk 1Password 3 4Gon AA Jones Electric Ltd Abzorb Access Group…" at bounding box center [145, 130] width 272 height 9
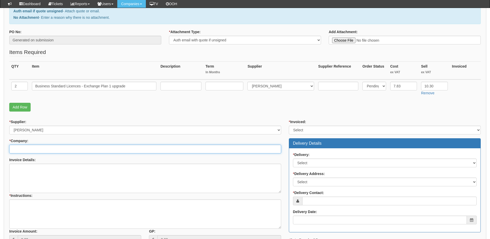
click at [32, 150] on input "* Company:" at bounding box center [145, 149] width 272 height 9
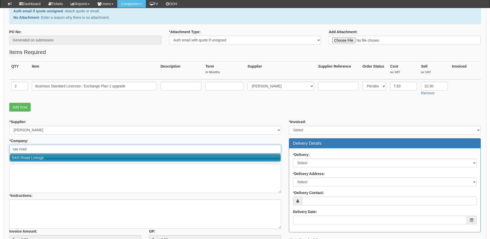
click at [32, 156] on link "SAS Road Linings" at bounding box center [145, 157] width 271 height 7
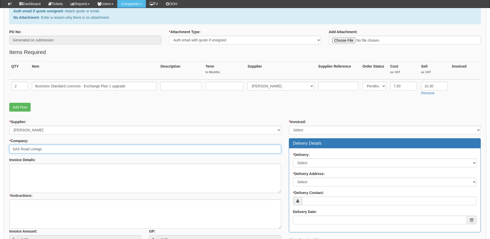
type input "SAS Road Linings"
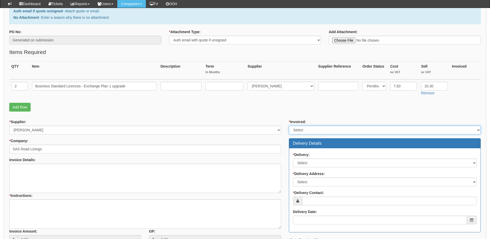
click at [301, 132] on select "Select Yes No N/A STB (part of order)" at bounding box center [385, 130] width 192 height 9
select select "2"
click at [289, 126] on select "Select Yes No N/A STB (part of order)" at bounding box center [385, 130] width 192 height 9
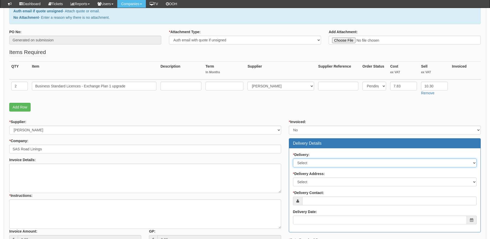
drag, startPoint x: 304, startPoint y: 160, endPoint x: 305, endPoint y: 167, distance: 7.2
click at [304, 160] on select "Select No Not Applicable Yes" at bounding box center [385, 163] width 184 height 9
select select "3"
click at [293, 159] on select "Select No Not Applicable Yes" at bounding box center [385, 163] width 184 height 9
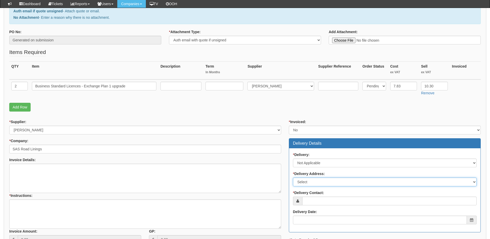
click at [309, 182] on select "Select Not Applicable Main Address - HU14 3QE Other" at bounding box center [385, 182] width 184 height 9
select select "N/A"
click at [293, 178] on select "Select Not Applicable Main Address - HU14 3QE Other" at bounding box center [385, 182] width 184 height 9
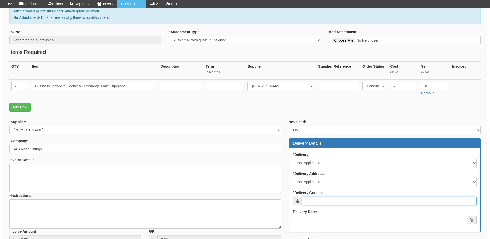
click at [319, 202] on input "* Delivery Contact:" at bounding box center [389, 201] width 174 height 9
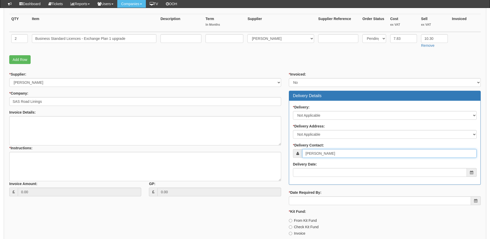
scroll to position [129, 0]
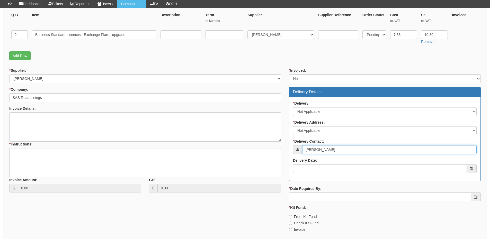
type input "[PERSON_NAME]"
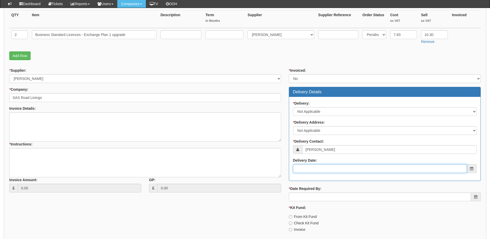
click at [327, 168] on input "Delivery Date:" at bounding box center [380, 168] width 174 height 9
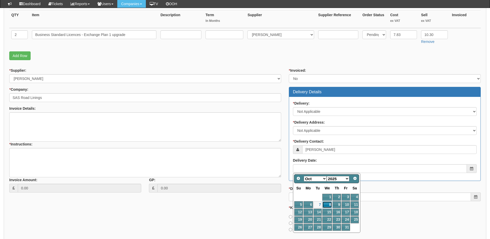
click at [327, 206] on link "8" at bounding box center [327, 204] width 10 height 7
type input "2025-10-08"
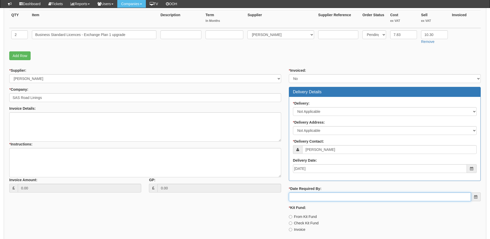
click at [330, 194] on input "* Date Required By:" at bounding box center [380, 197] width 182 height 9
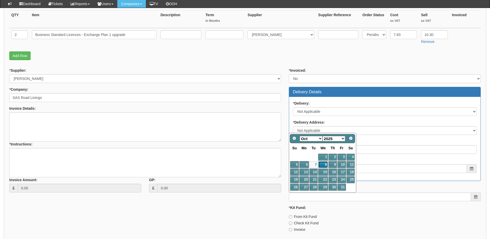
click at [324, 164] on link "8" at bounding box center [323, 164] width 10 height 7
type input "2025-10-08"
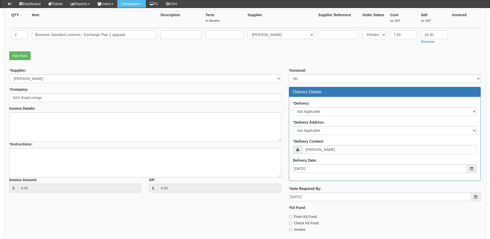
drag, startPoint x: 302, startPoint y: 231, endPoint x: 285, endPoint y: 222, distance: 19.2
click at [302, 231] on label "Invoice" at bounding box center [297, 229] width 16 height 5
click at [292, 231] on input "Invoice" at bounding box center [290, 229] width 3 height 3
radio input "true"
click at [61, 162] on textarea "* Instructions:" at bounding box center [145, 162] width 272 height 29
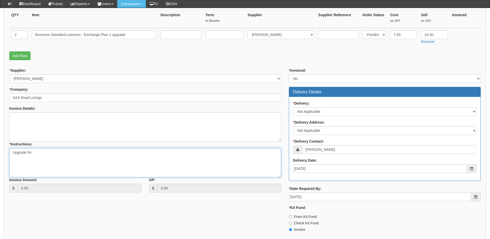
click at [38, 158] on textarea "Upgrade for" at bounding box center [145, 162] width 272 height 29
paste textarea "• Joanne Grayson • Pete Flatt"
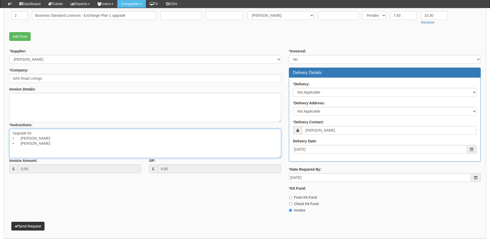
scroll to position [168, 0]
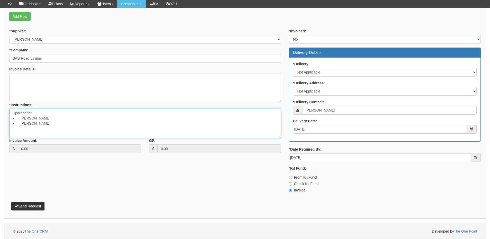
type textarea "Upgrade for • Joanne Grayson • Pete Flatt"
click at [39, 208] on button "Send Request" at bounding box center [27, 206] width 33 height 9
